Goal: Transaction & Acquisition: Purchase product/service

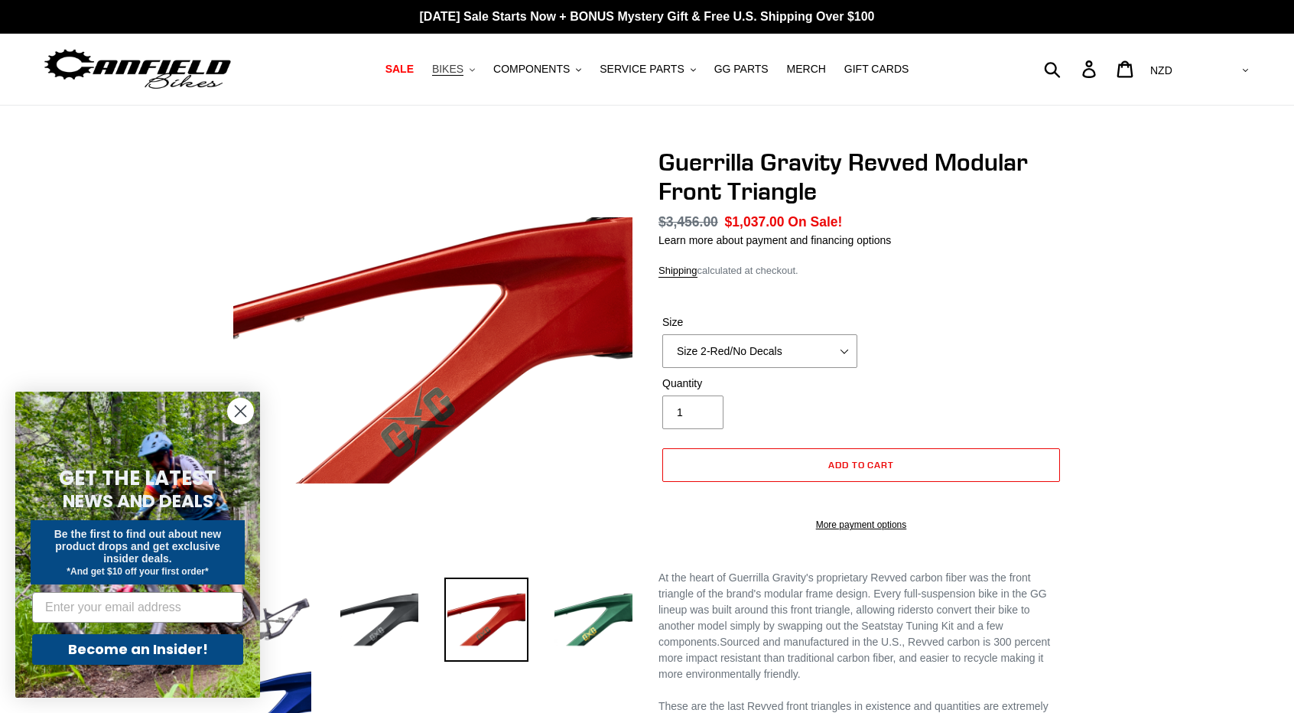
click at [463, 70] on span "BIKES" at bounding box center [447, 69] width 31 height 13
click at [693, 73] on button "SERVICE PARTS .cls-1{fill:#231f20}" at bounding box center [647, 69] width 111 height 21
click at [738, 66] on span "GG PARTS" at bounding box center [741, 69] width 54 height 13
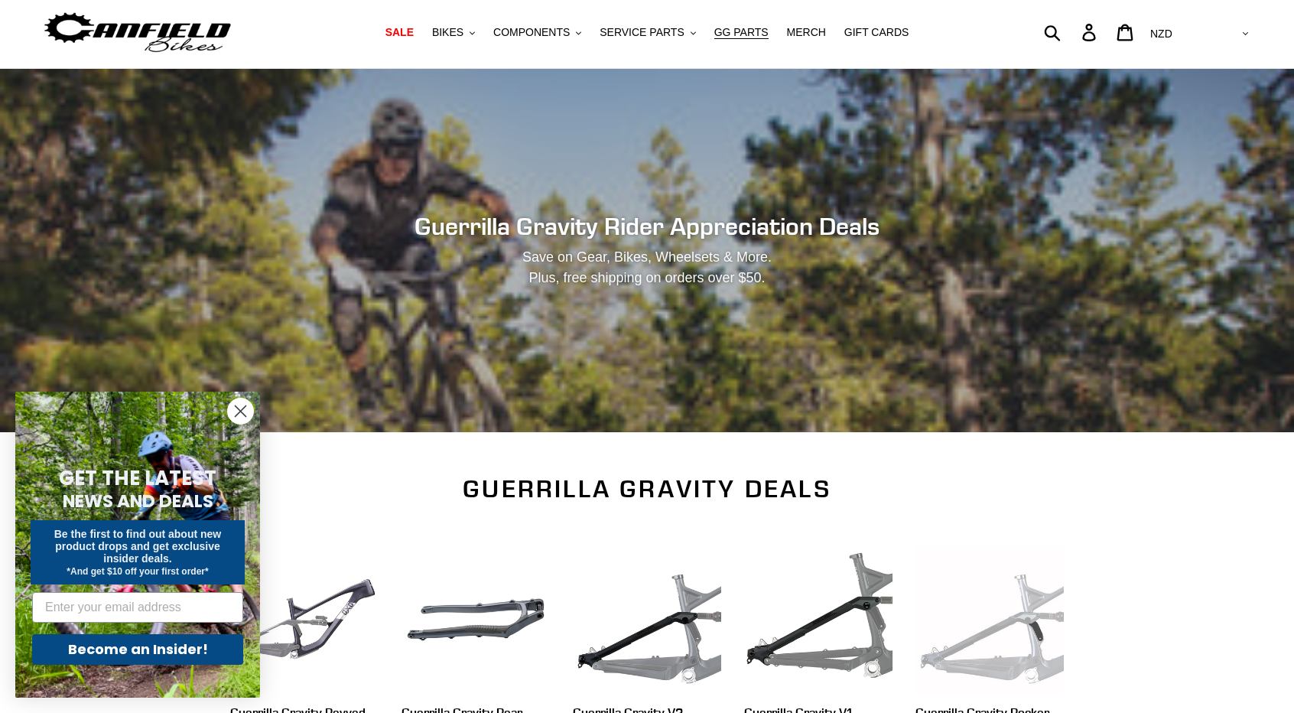
scroll to position [229, 0]
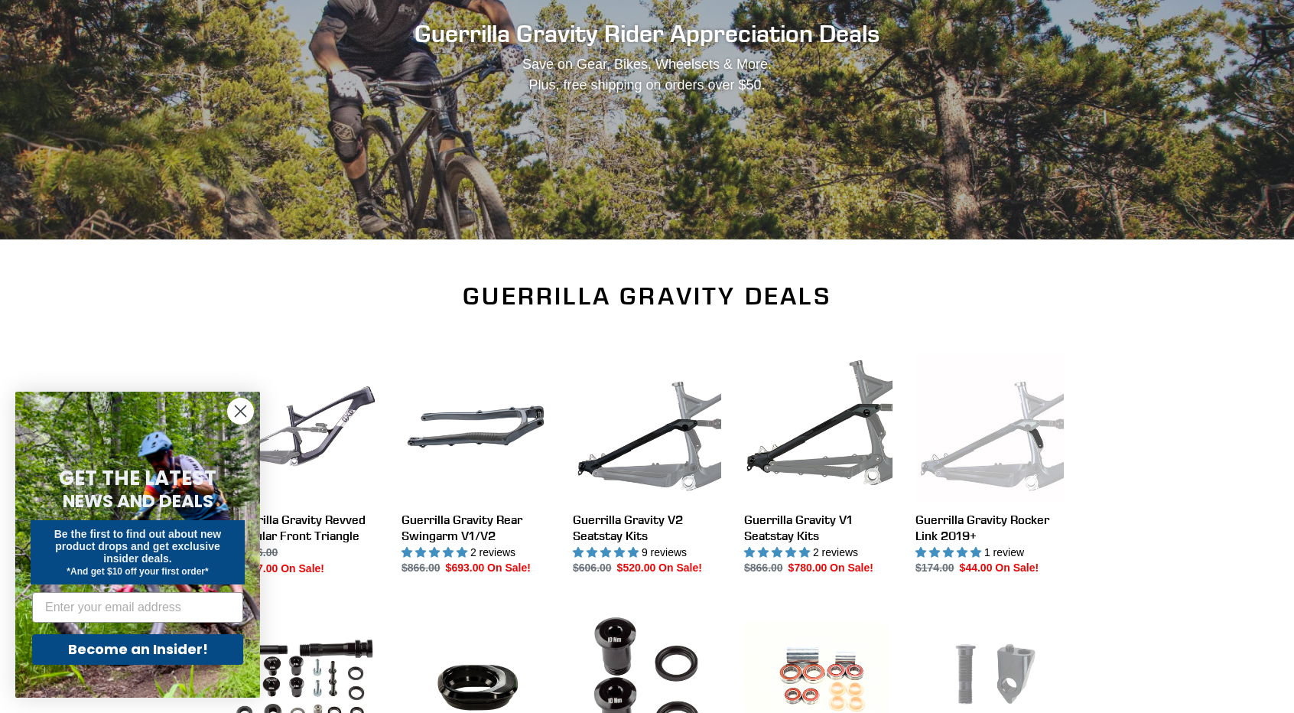
click at [242, 412] on icon "Close dialog" at bounding box center [241, 411] width 11 height 11
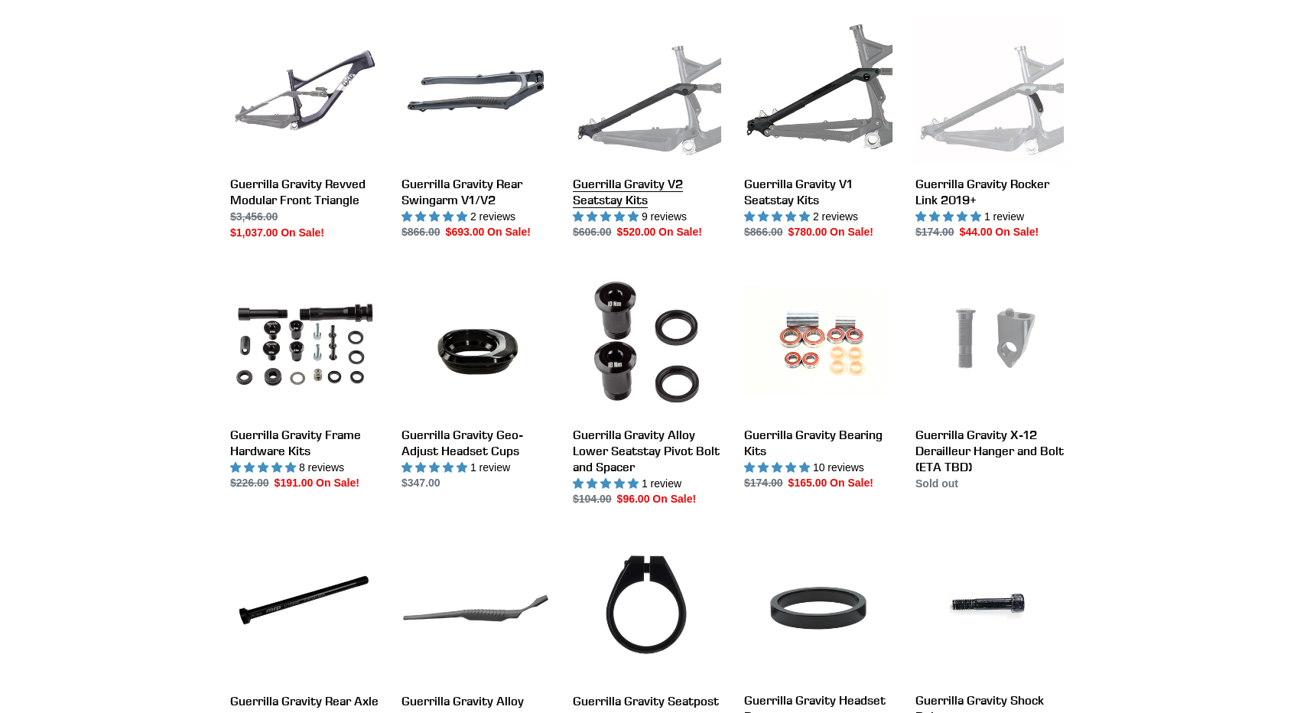
scroll to position [382, 0]
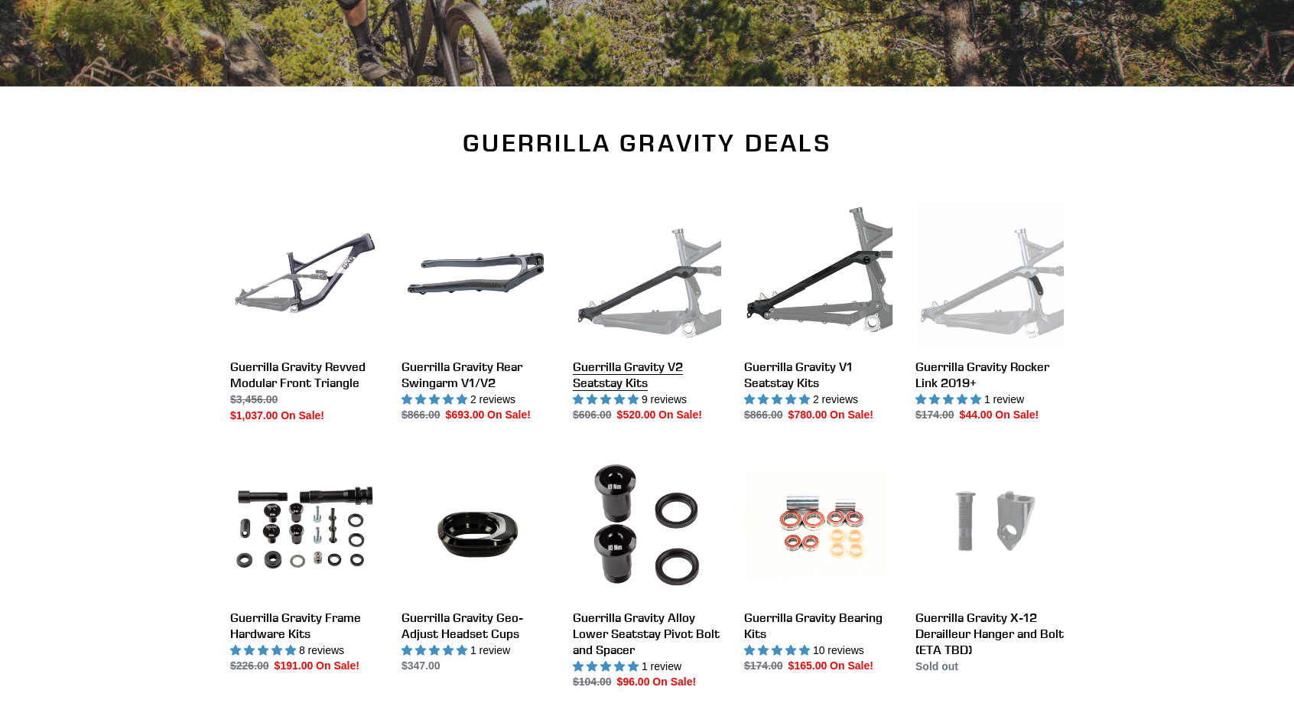
click at [621, 372] on link "Guerrilla Gravity V2 Seatstay Kits" at bounding box center [647, 312] width 148 height 224
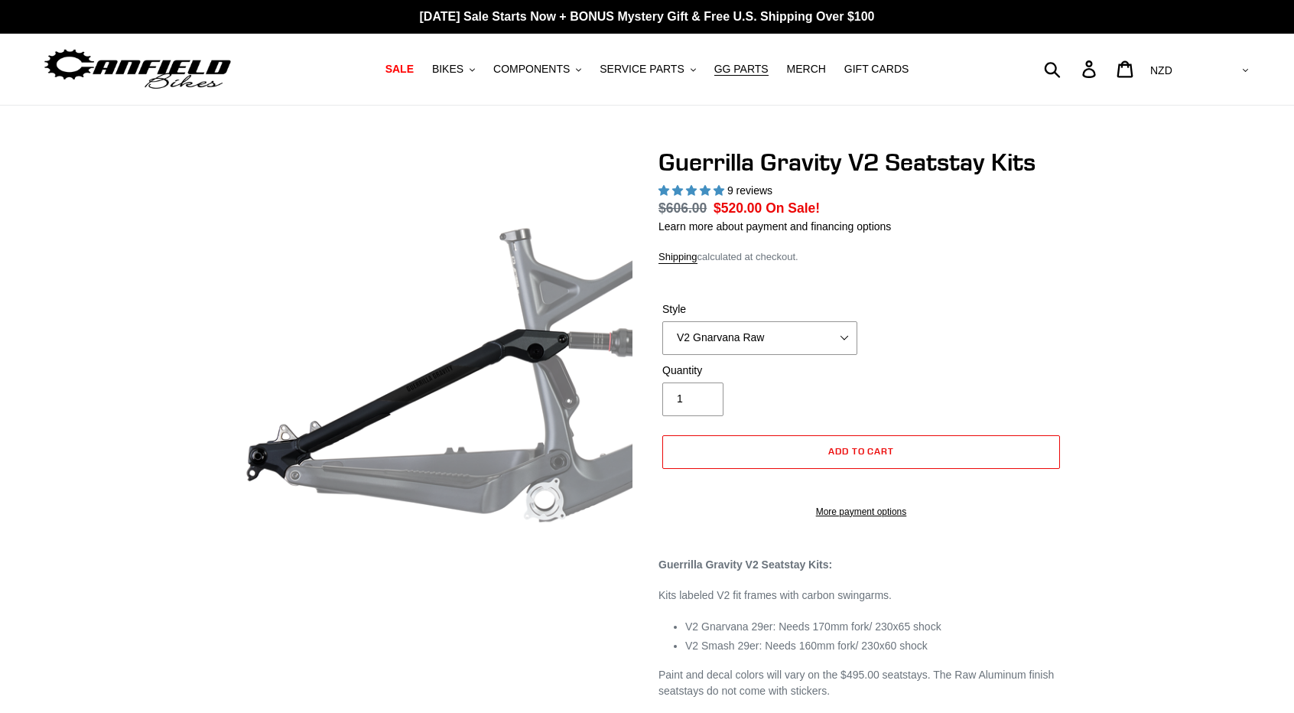
select select "highest-rating"
click at [815, 325] on select "V2 Gnarvana V2 Gnarvana Raw V2 Smash V2 Smash Raw" at bounding box center [759, 338] width 195 height 34
select select "V2 Smash Raw"
click at [662, 321] on select "V2 Gnarvana V2 Gnarvana Raw V2 Smash V2 Smash Raw" at bounding box center [759, 338] width 195 height 34
select select "highest-rating"
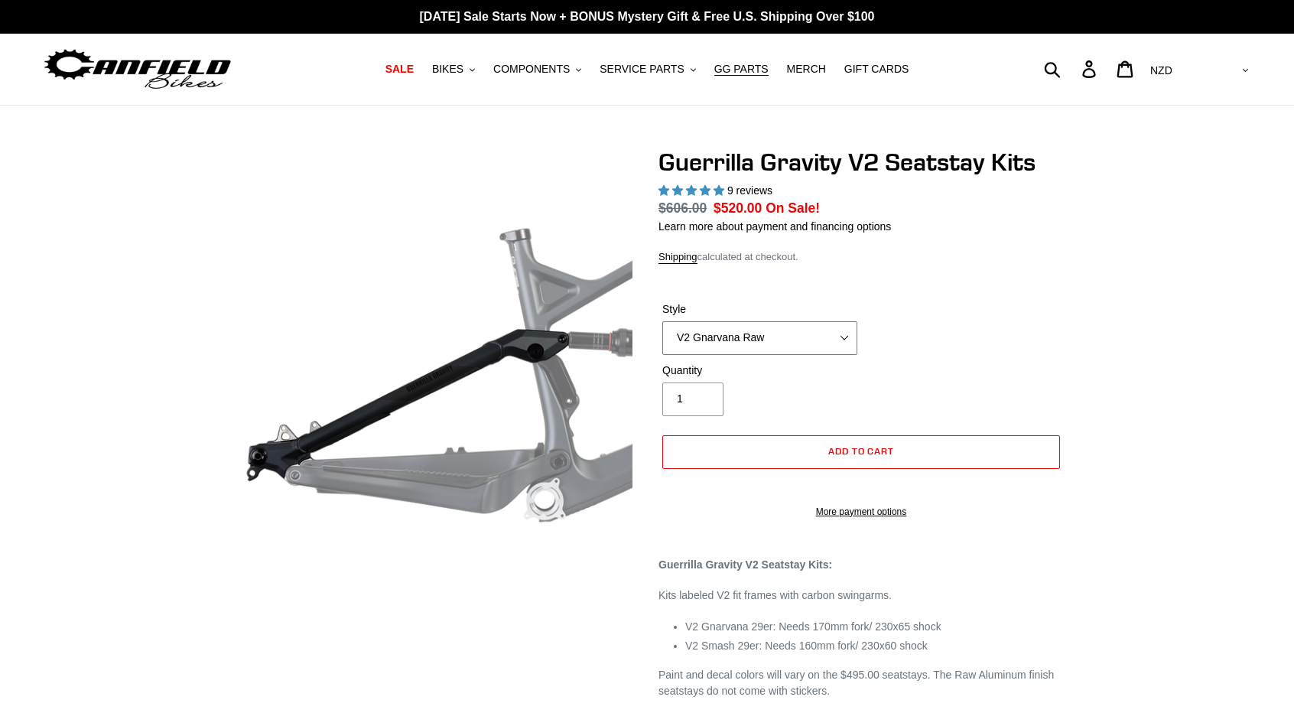
click at [818, 324] on select "V2 Gnarvana V2 Gnarvana Raw V2 Smash V2 Smash Raw" at bounding box center [759, 338] width 195 height 34
click at [818, 325] on select "V2 Gnarvana V2 Gnarvana Raw V2 Smash V2 Smash Raw" at bounding box center [759, 338] width 195 height 34
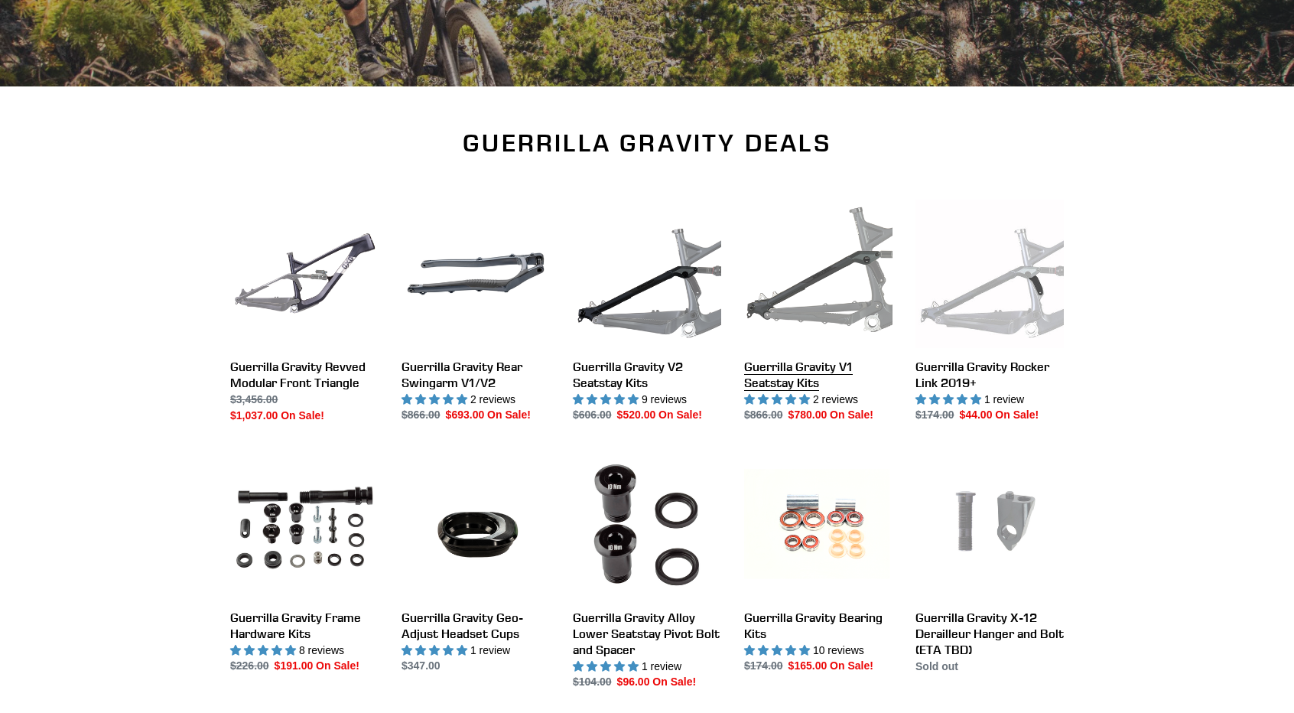
click at [805, 310] on link "Guerrilla Gravity V1 Seatstay Kits" at bounding box center [818, 312] width 148 height 224
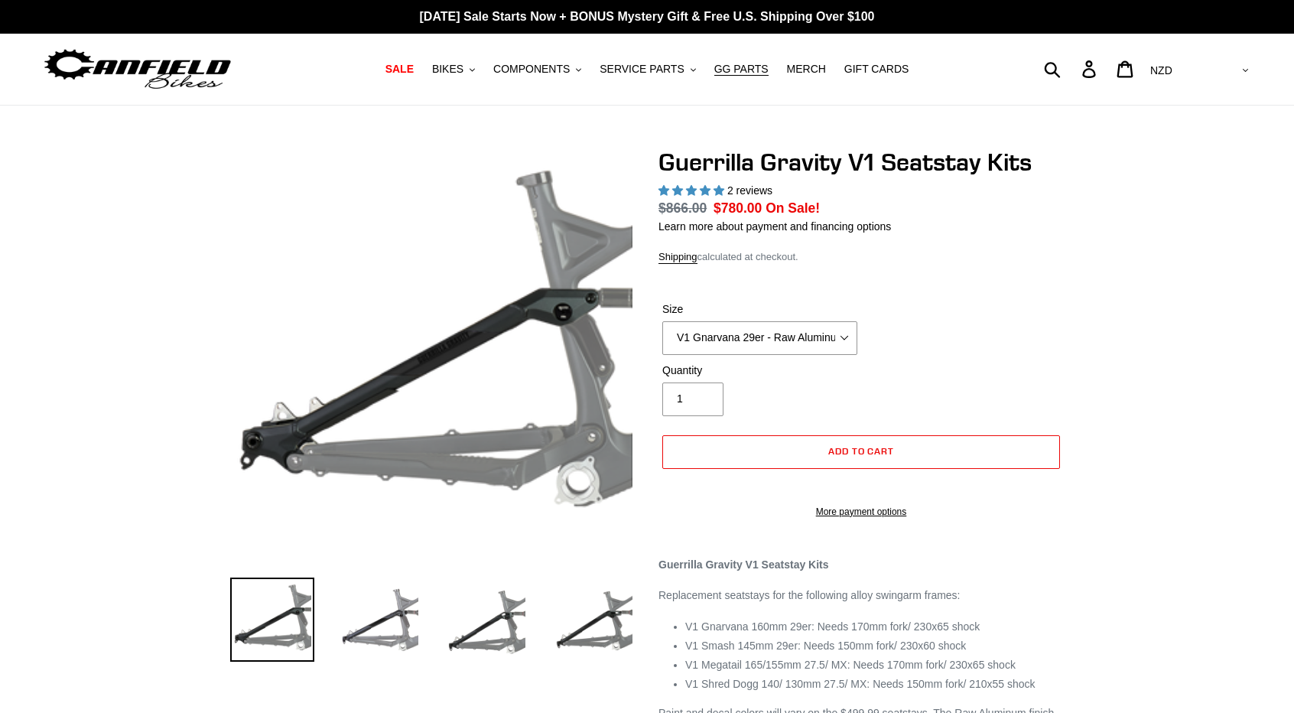
select select "highest-rating"
click at [800, 335] on select "V1 Gnarvana 29er V1 Gnarvana 29er - Raw Aluminum V1 Megatail 27.5/ MX - Raw Alu…" at bounding box center [759, 338] width 195 height 34
click at [662, 321] on select "V1 Gnarvana 29er V1 Gnarvana 29er - Raw Aluminum V1 Megatail 27.5/ MX - Raw Alu…" at bounding box center [759, 338] width 195 height 34
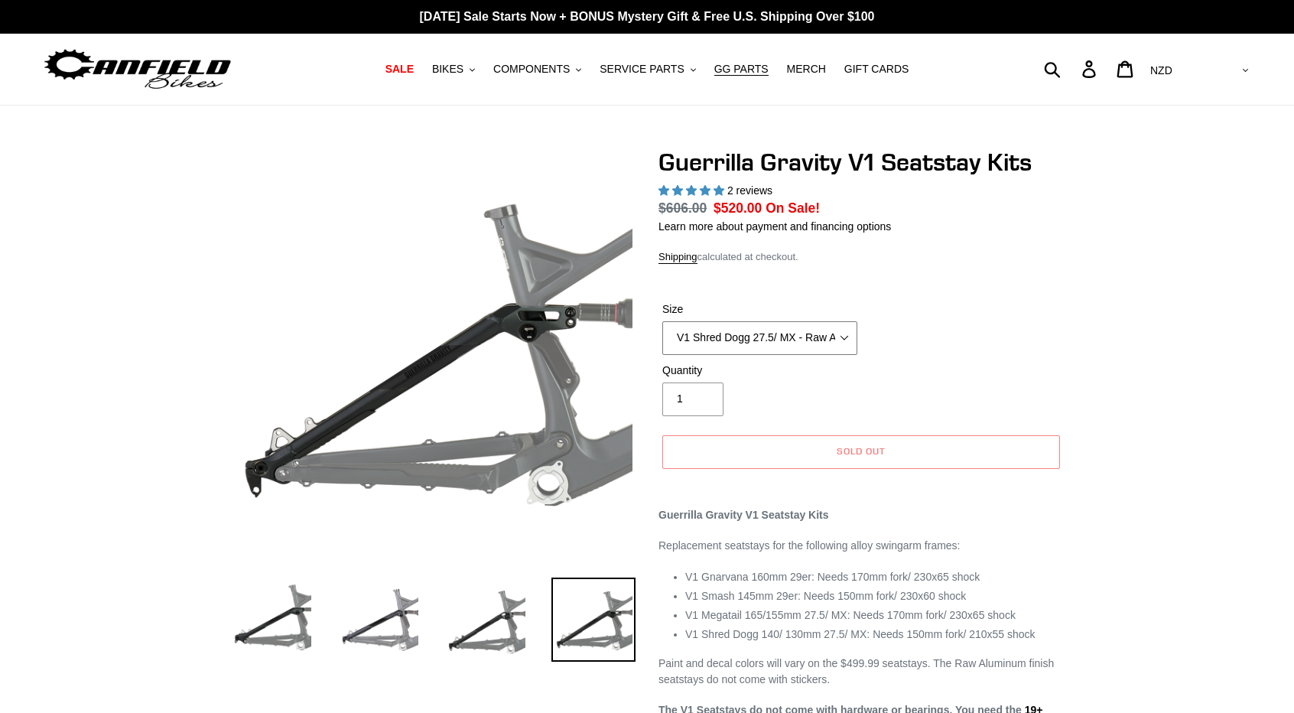
drag, startPoint x: 789, startPoint y: 341, endPoint x: 785, endPoint y: 350, distance: 9.2
click at [789, 341] on select "V1 Gnarvana 29er V1 Gnarvana 29er - Raw Aluminum V1 Megatail 27.5/ MX - Raw Alu…" at bounding box center [759, 338] width 195 height 34
click at [662, 321] on select "V1 Gnarvana 29er V1 Gnarvana 29er - Raw Aluminum V1 Megatail 27.5/ MX - Raw Alu…" at bounding box center [759, 338] width 195 height 34
click at [814, 337] on select "V1 Gnarvana 29er V1 Gnarvana 29er - Raw Aluminum V1 Megatail 27.5/ MX - Raw Alu…" at bounding box center [759, 338] width 195 height 34
click at [662, 321] on select "V1 Gnarvana 29er V1 Gnarvana 29er - Raw Aluminum V1 Megatail 27.5/ MX - Raw Alu…" at bounding box center [759, 338] width 195 height 34
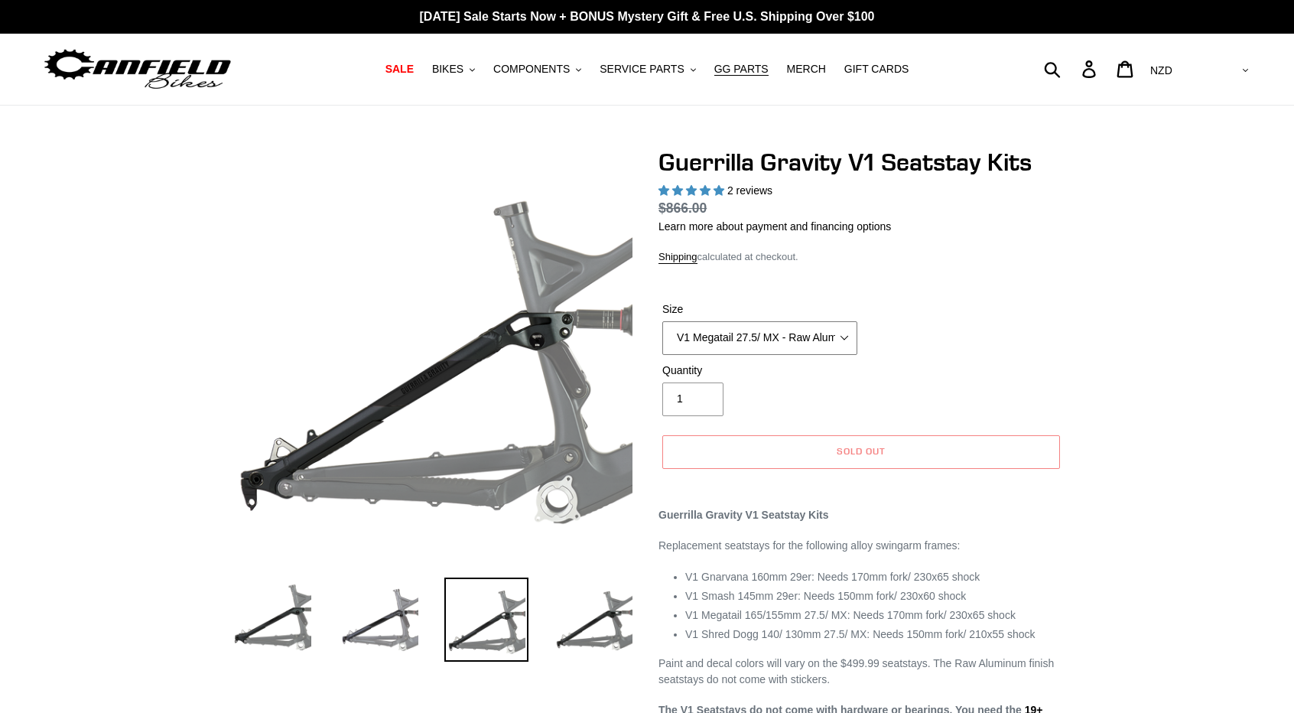
click at [812, 339] on select "V1 Gnarvana 29er V1 Gnarvana 29er - Raw Aluminum V1 Megatail 27.5/ MX - Raw Alu…" at bounding box center [759, 338] width 195 height 34
click at [662, 321] on select "V1 Gnarvana 29er V1 Gnarvana 29er - Raw Aluminum V1 Megatail 27.5/ MX - Raw Alu…" at bounding box center [759, 338] width 195 height 34
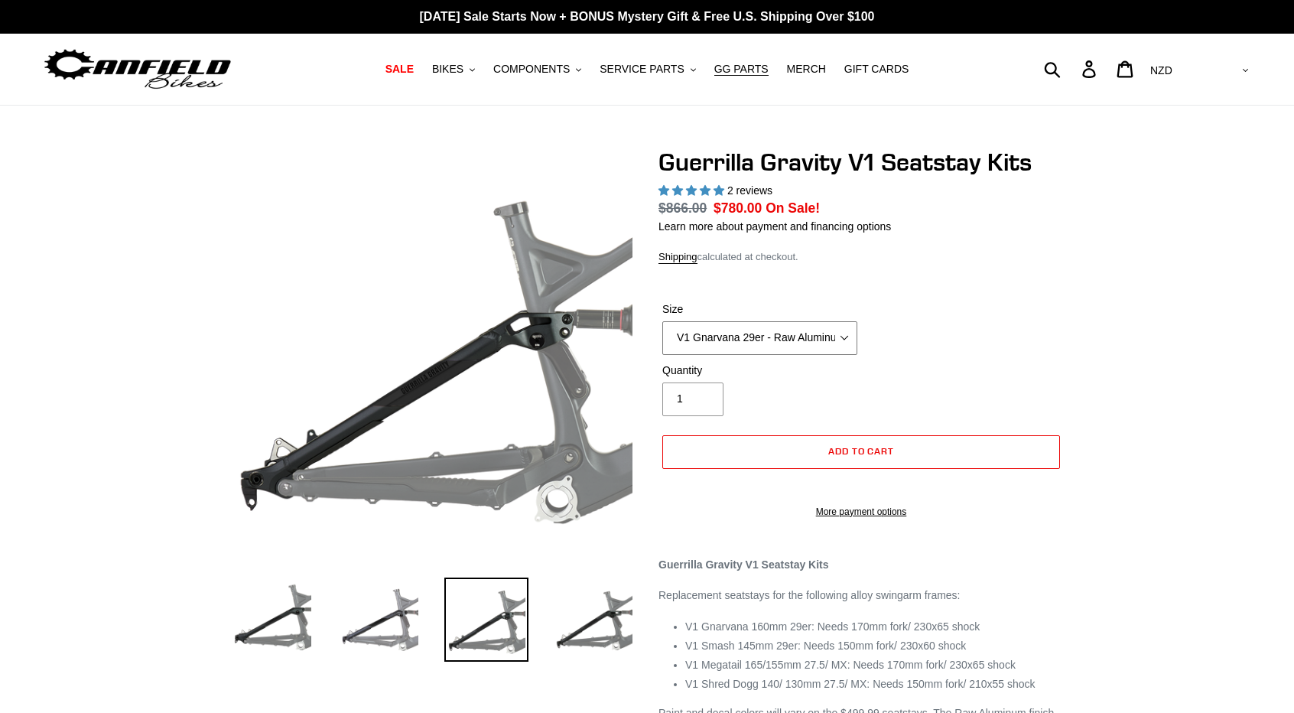
click at [819, 343] on select "V1 Gnarvana 29er V1 Gnarvana 29er - Raw Aluminum V1 Megatail 27.5/ MX - Raw Alu…" at bounding box center [759, 338] width 195 height 34
select select "V1 Gnarvana 29er"
click at [662, 321] on select "V1 Gnarvana 29er V1 Gnarvana 29er - Raw Aluminum V1 Megatail 27.5/ MX - Raw Alu…" at bounding box center [759, 338] width 195 height 34
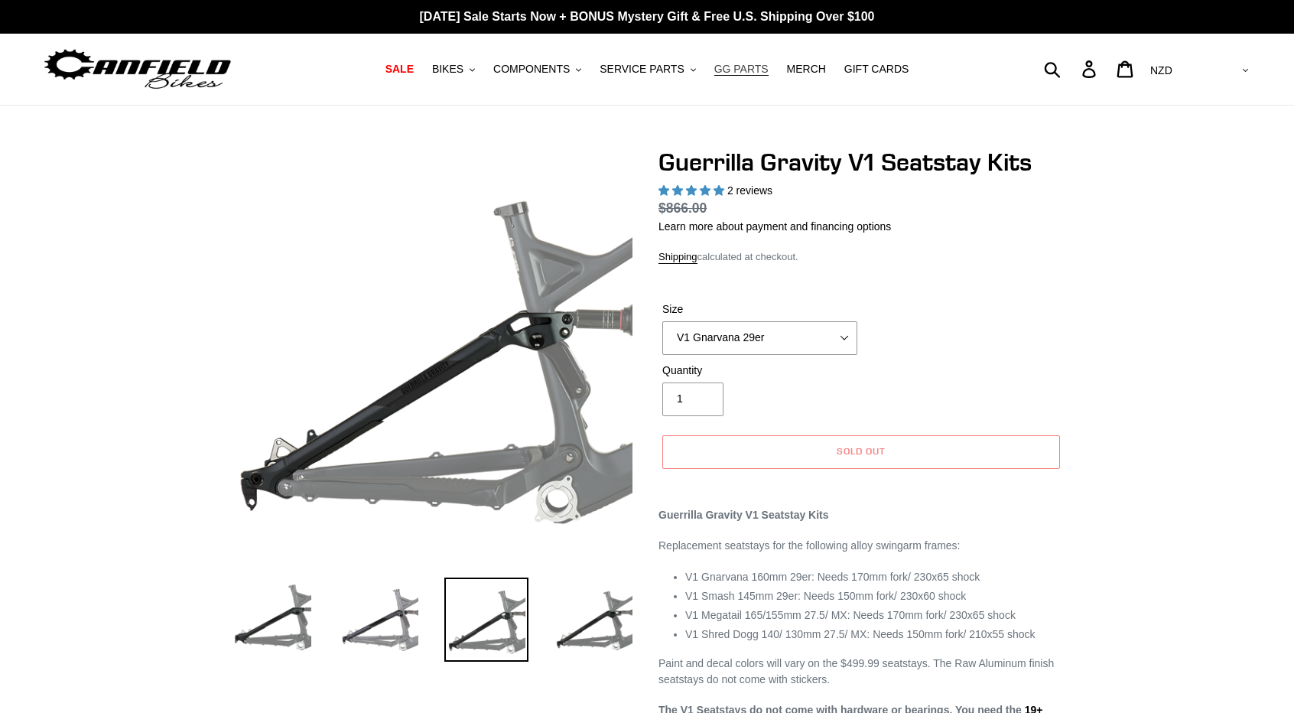
click at [726, 63] on span "GG PARTS" at bounding box center [741, 69] width 54 height 13
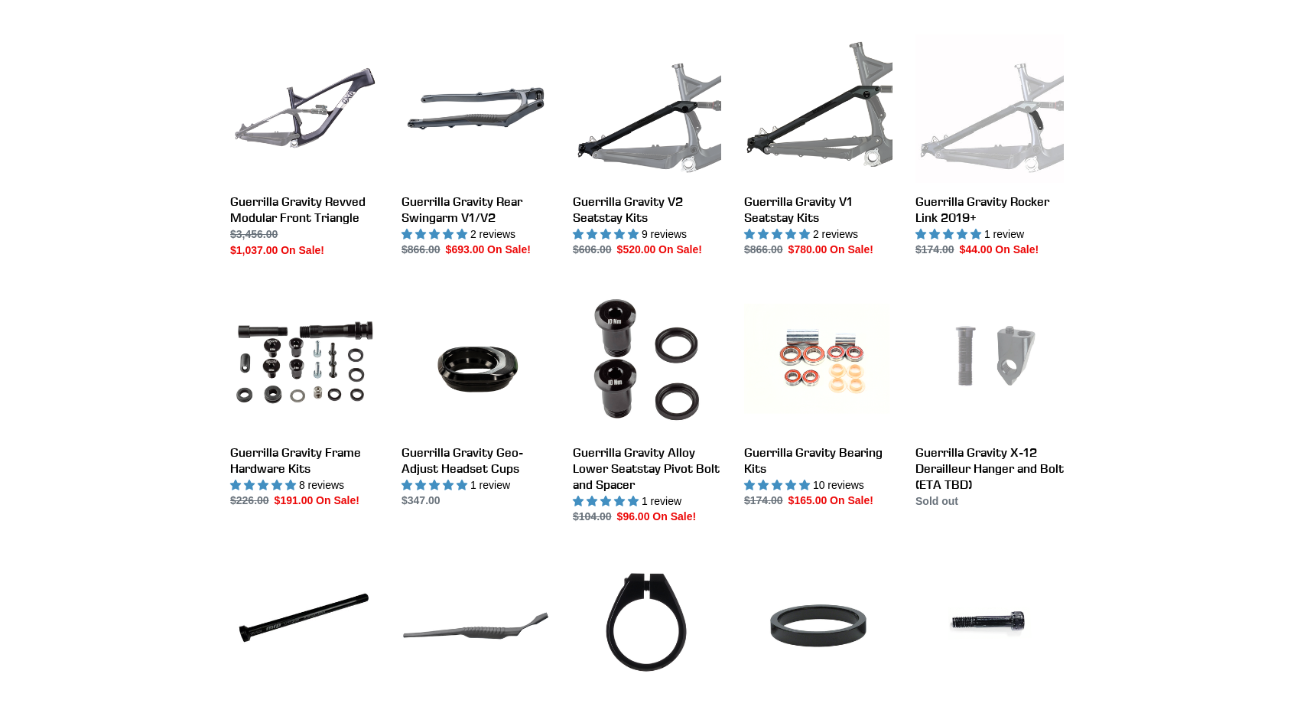
scroll to position [306, 0]
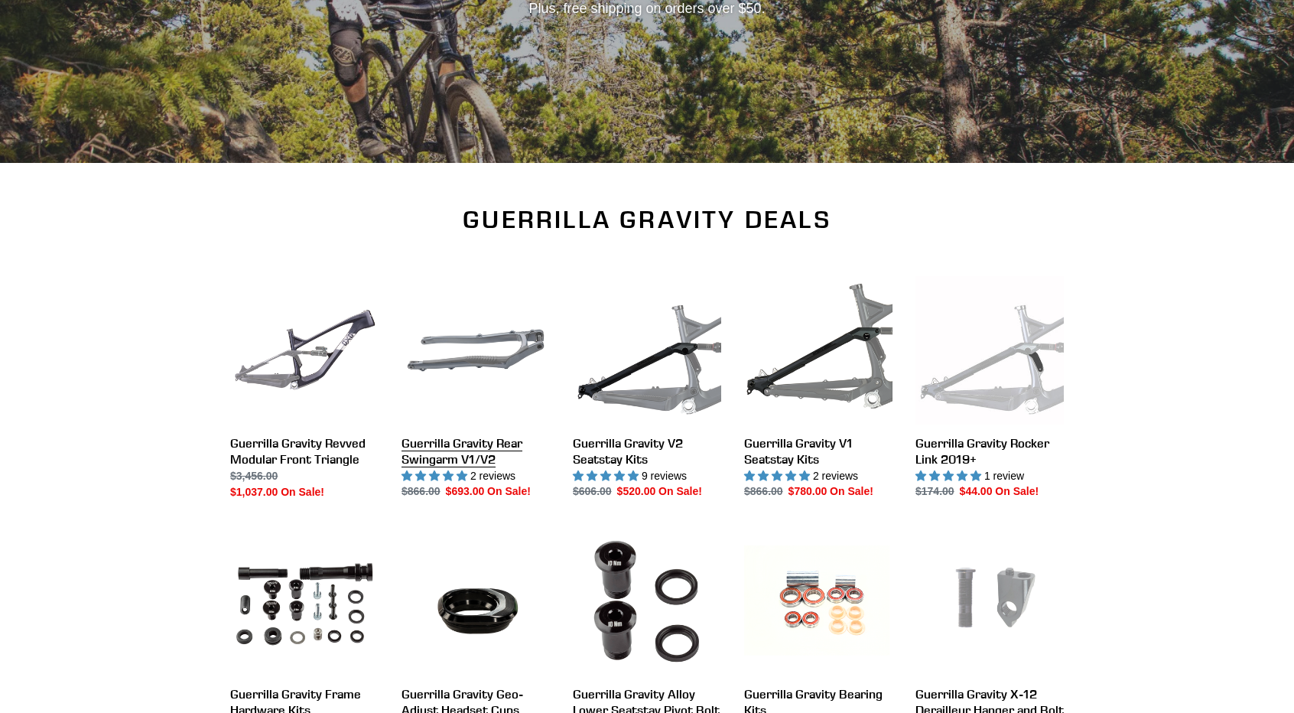
click at [506, 411] on link "Guerrilla Gravity Rear Swingarm V1/V2" at bounding box center [476, 388] width 148 height 224
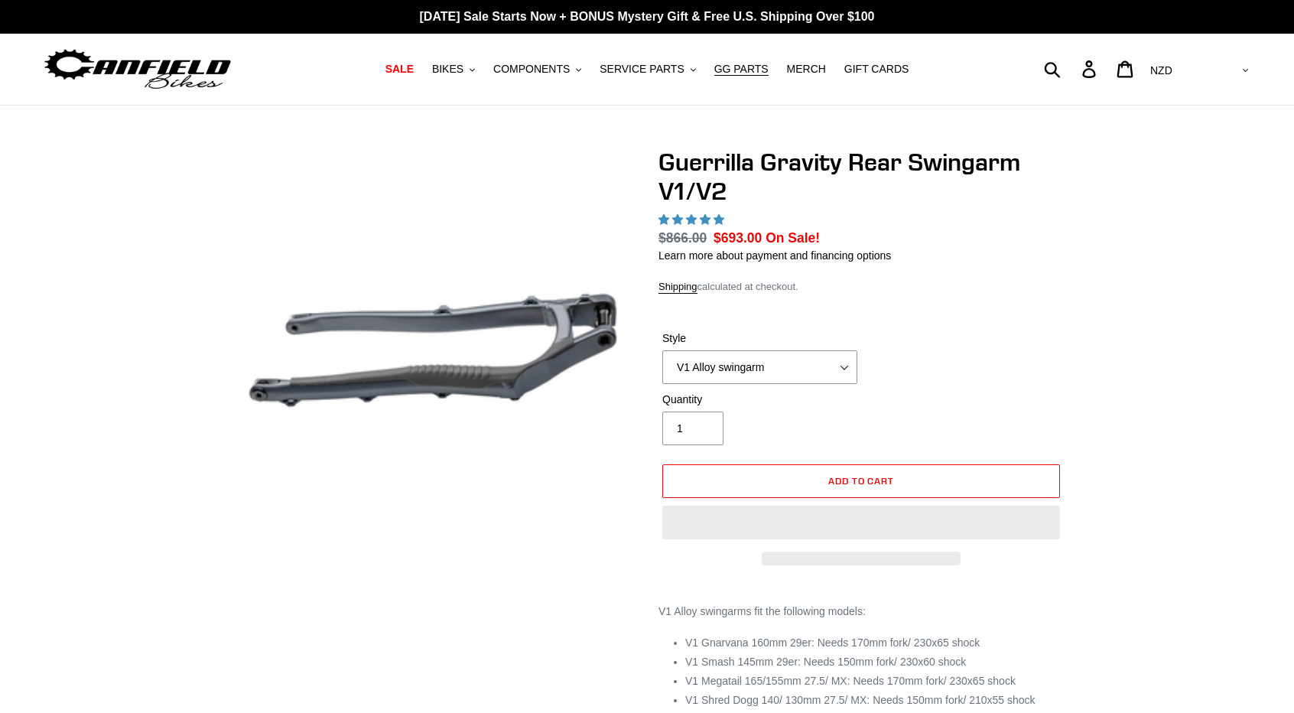
select select "highest-rating"
